Goal: Information Seeking & Learning: Learn about a topic

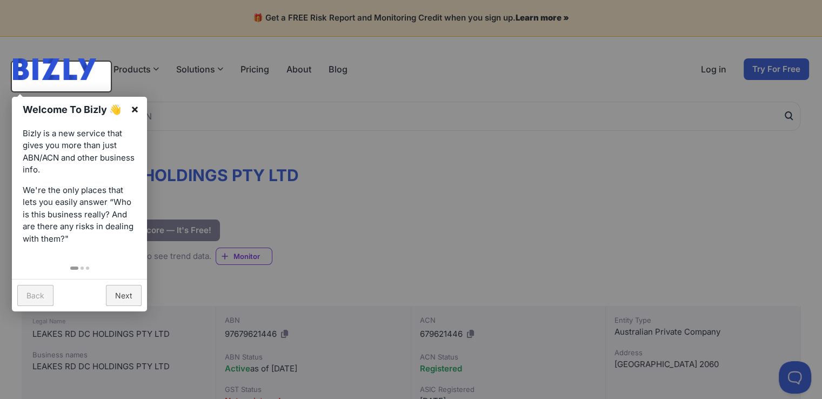
click at [133, 109] on link "×" at bounding box center [135, 109] width 24 height 24
